Goal: Navigation & Orientation: Find specific page/section

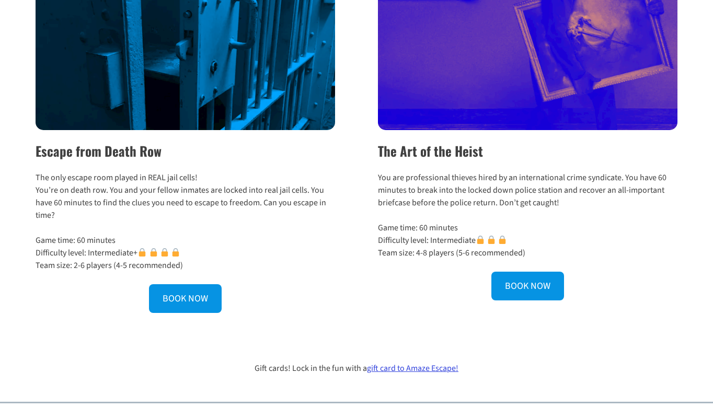
scroll to position [403, 0]
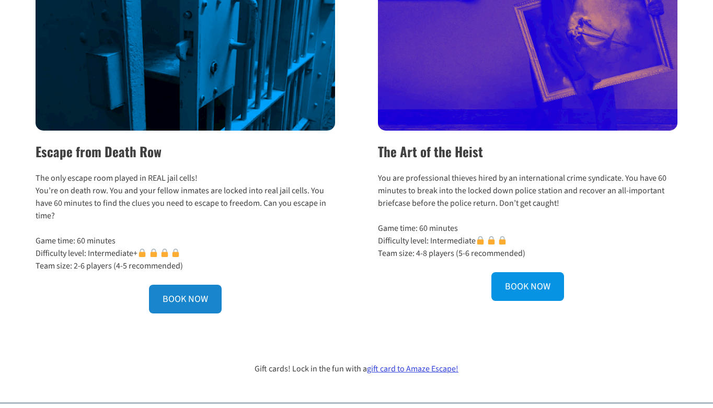
click at [191, 312] on link "BOOK NOW" at bounding box center [185, 299] width 73 height 29
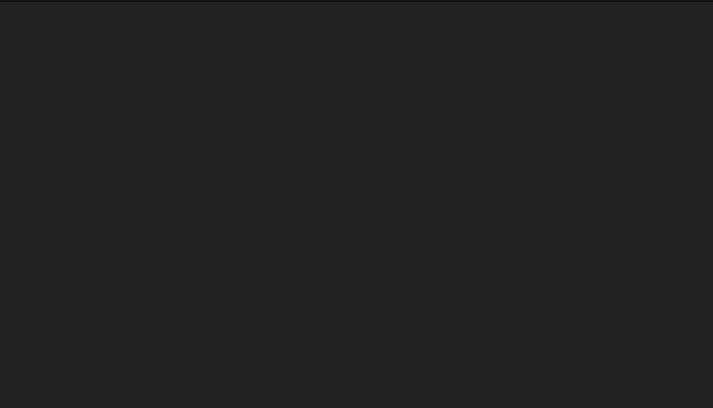
scroll to position [-2, 0]
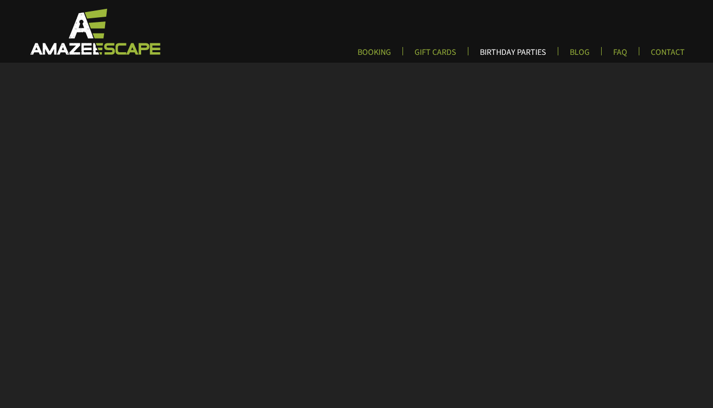
click at [510, 59] on link "BIRTHDAY PARTIES" at bounding box center [512, 55] width 83 height 17
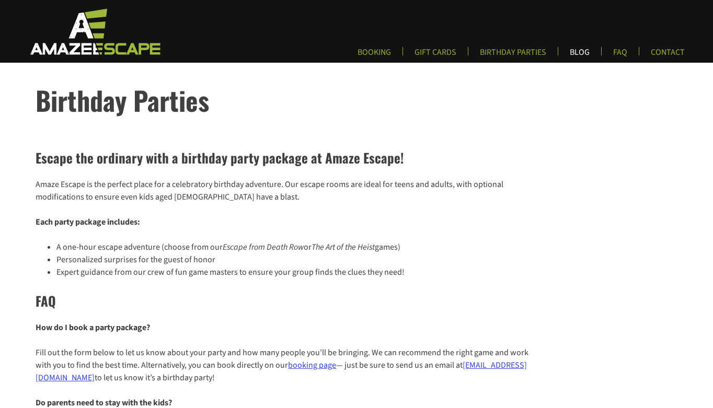
click at [590, 51] on link "BLOG" at bounding box center [579, 55] width 37 height 17
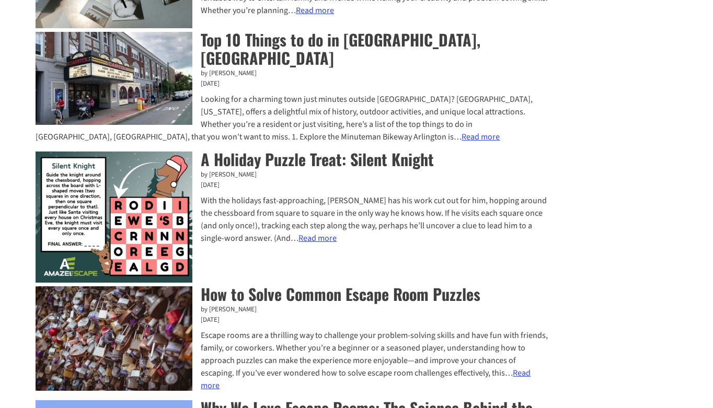
scroll to position [497, 0]
